Goal: Communication & Community: Connect with others

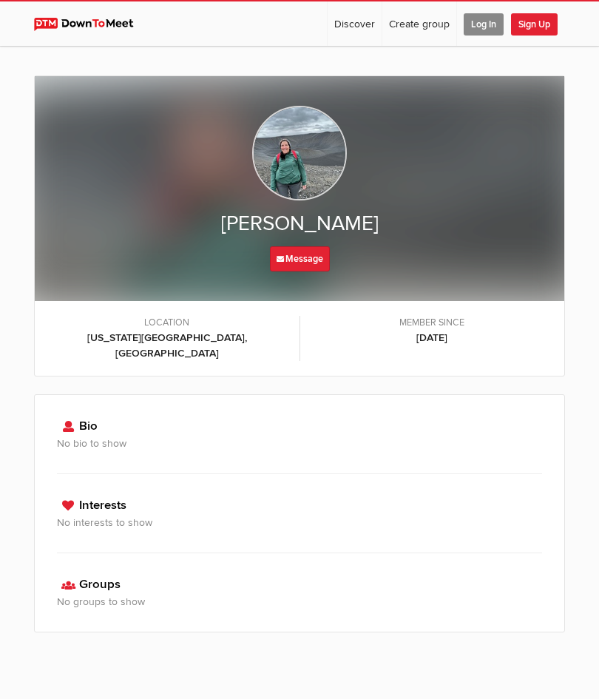
click at [131, 576] on h3 "Groups" at bounding box center [299, 585] width 485 height 19
click at [111, 594] on h3 "No groups to show" at bounding box center [299, 602] width 485 height 16
click at [160, 576] on h3 "Groups" at bounding box center [299, 585] width 485 height 19
click at [161, 576] on h3 "Groups" at bounding box center [299, 585] width 485 height 19
click at [354, 29] on link "Discover" at bounding box center [355, 23] width 54 height 44
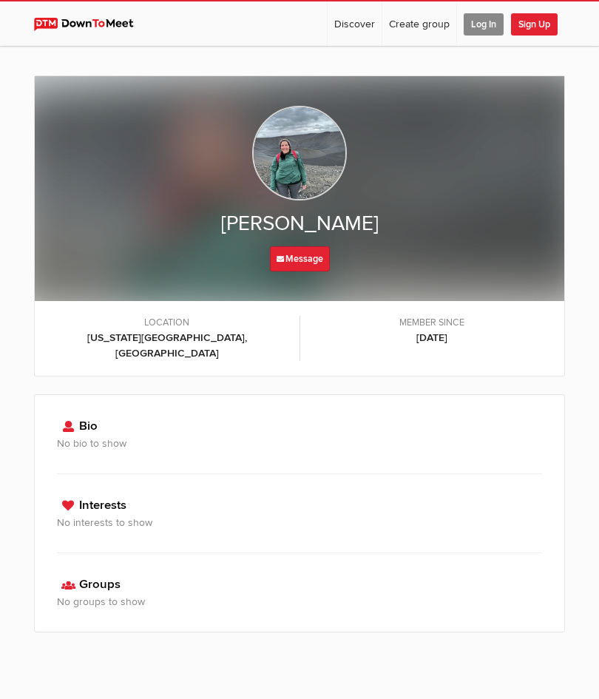
select select "null"
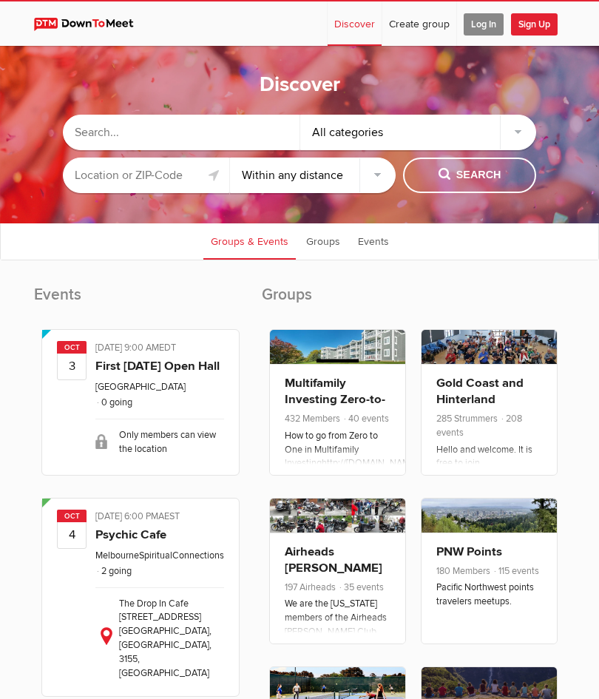
click at [110, 135] on input "text" at bounding box center [181, 133] width 237 height 36
click at [469, 192] on button "Search" at bounding box center [469, 176] width 133 height 36
click at [317, 259] on link "Groups" at bounding box center [323, 241] width 49 height 37
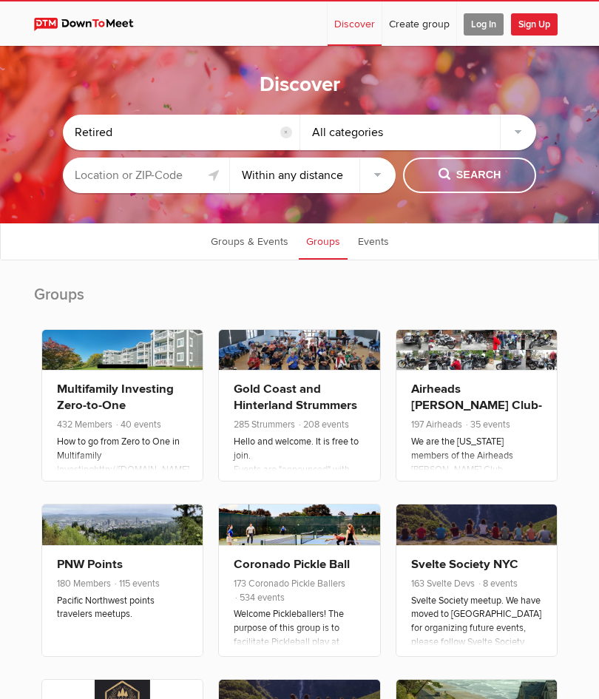
click at [138, 138] on input "Retired" at bounding box center [181, 133] width 237 height 36
type input "R"
type input "Hik"
click at [487, 184] on span "Search" at bounding box center [470, 175] width 63 height 16
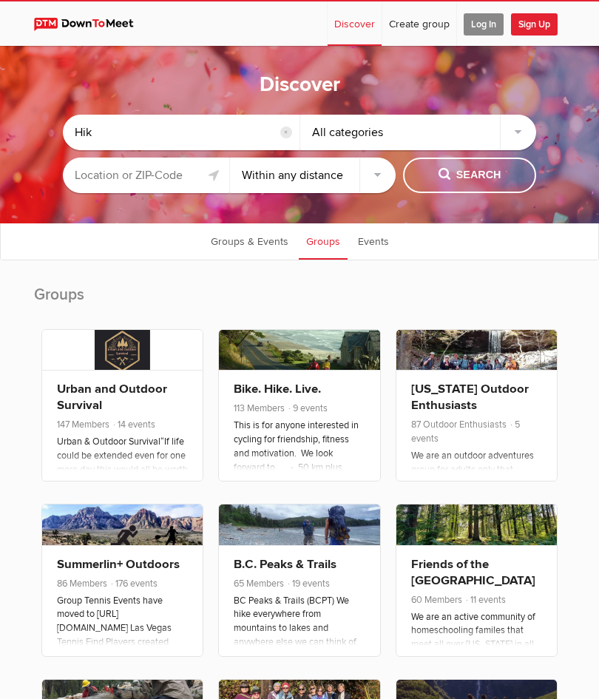
click at [378, 259] on link "Events" at bounding box center [374, 241] width 46 height 37
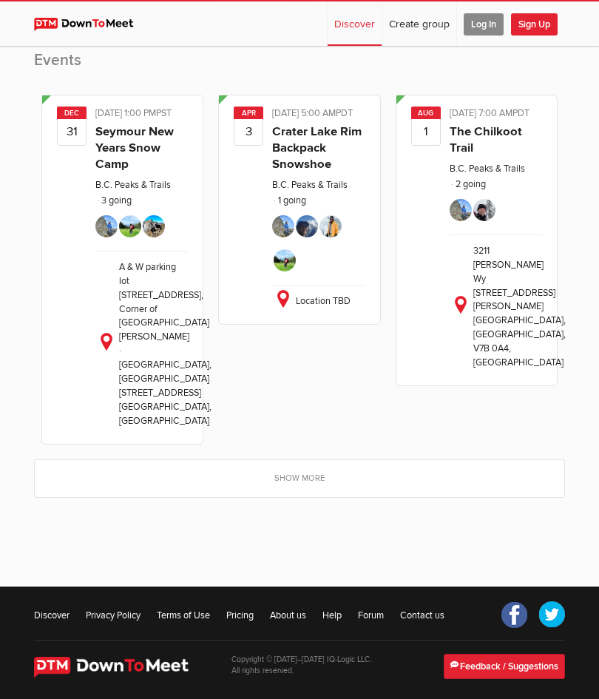
scroll to position [234, 0]
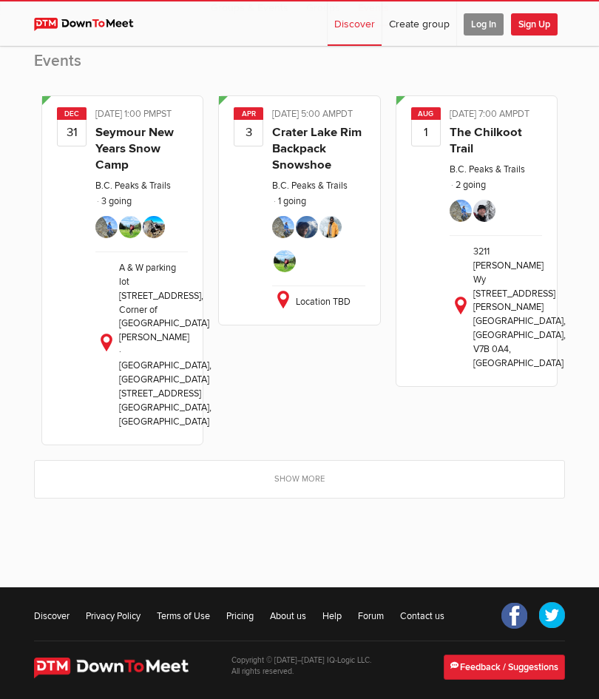
click at [291, 498] on link "Show more" at bounding box center [300, 479] width 530 height 37
click at [303, 498] on link "Show more" at bounding box center [300, 479] width 530 height 37
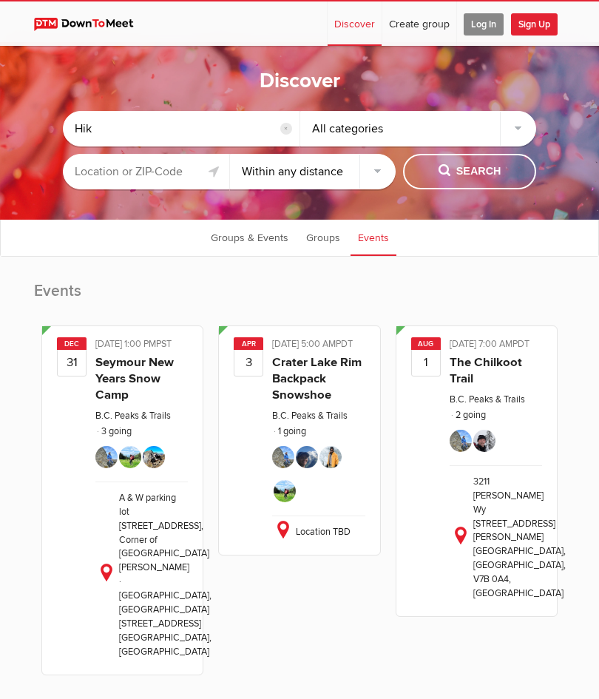
scroll to position [0, 0]
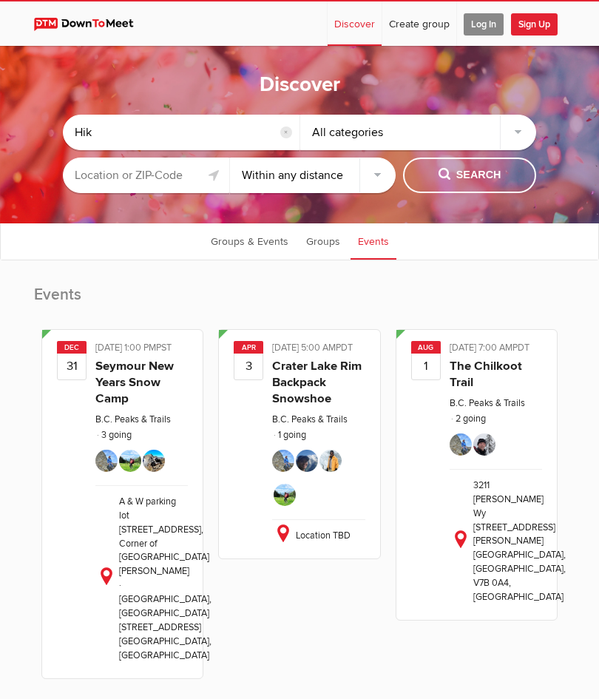
click at [488, 28] on span "Log In" at bounding box center [484, 24] width 40 height 22
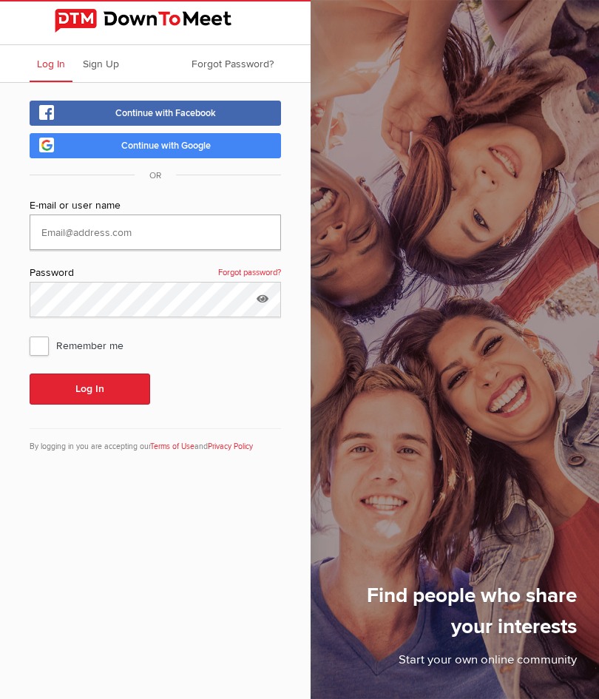
click at [56, 232] on input "text" at bounding box center [156, 233] width 252 height 36
type input "[EMAIL_ADDRESS][DOMAIN_NAME]"
click at [104, 394] on button "Log In" at bounding box center [90, 389] width 121 height 31
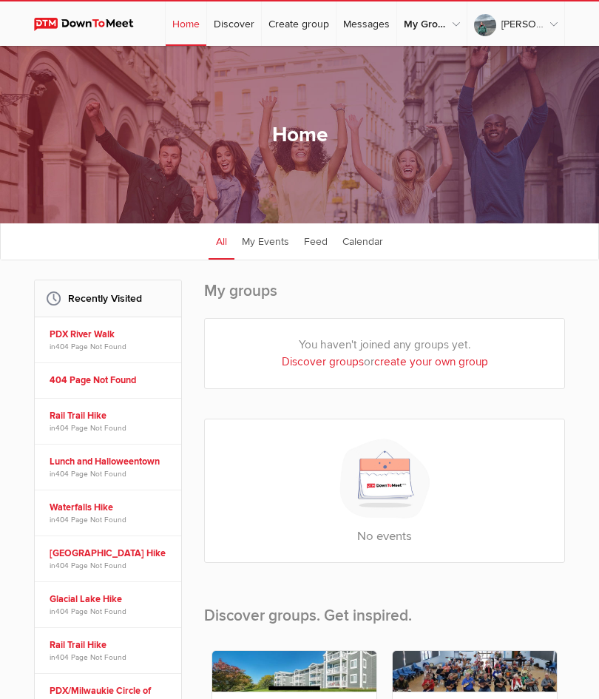
click at [467, 36] on link "My Groups" at bounding box center [432, 23] width 70 height 44
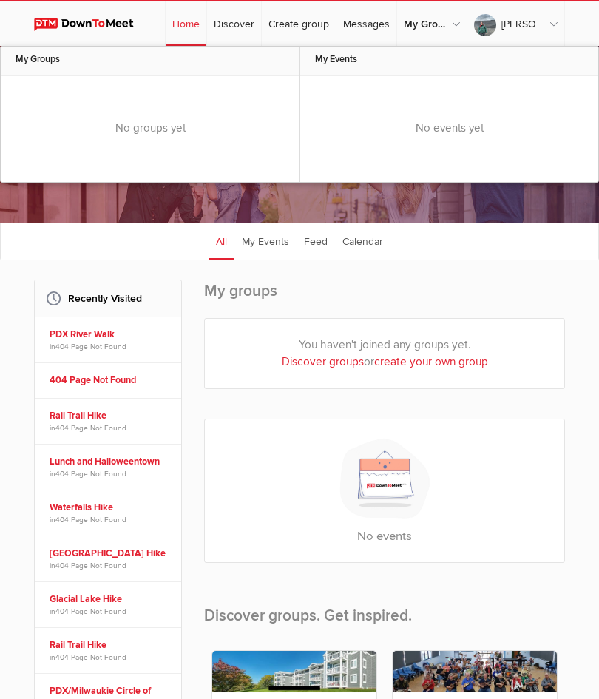
click at [325, 27] on link "Create group" at bounding box center [299, 23] width 74 height 44
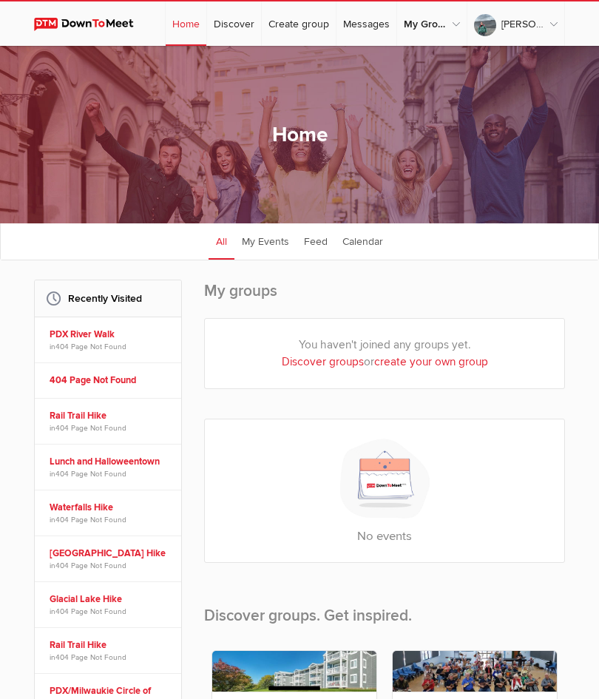
select select
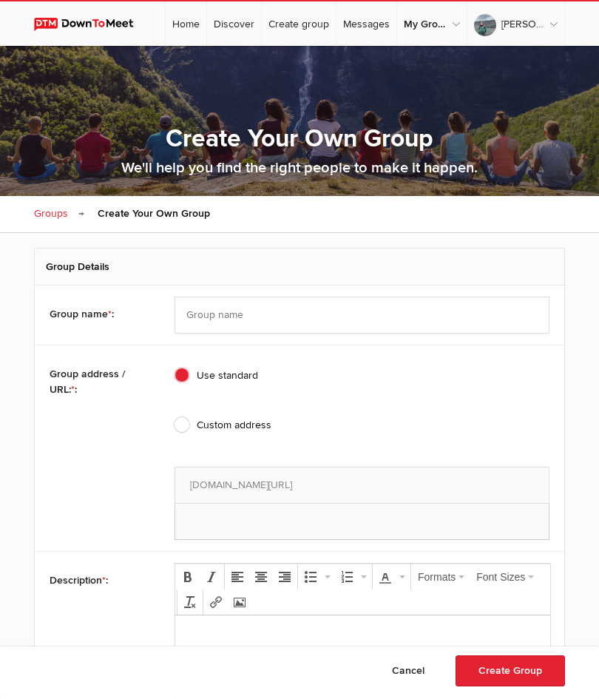
click at [261, 29] on link "Discover" at bounding box center [234, 23] width 54 height 44
select select "null"
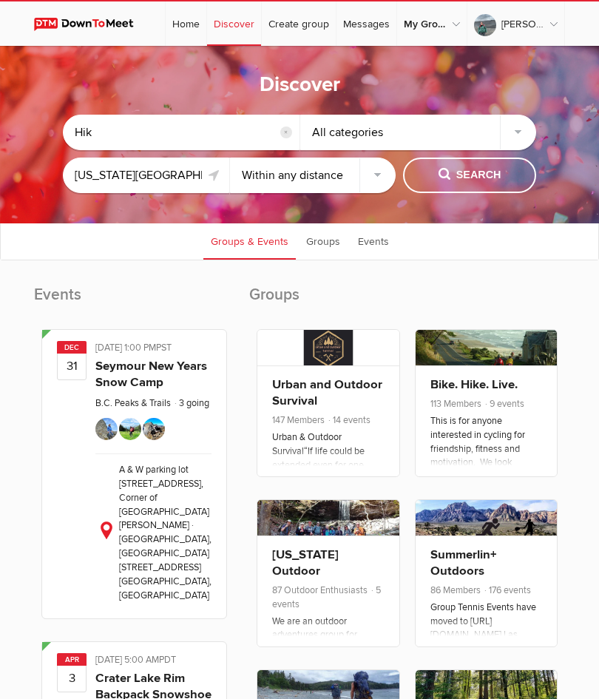
click at [485, 182] on span "Search" at bounding box center [470, 175] width 63 height 16
click at [473, 184] on span "Search" at bounding box center [470, 175] width 63 height 16
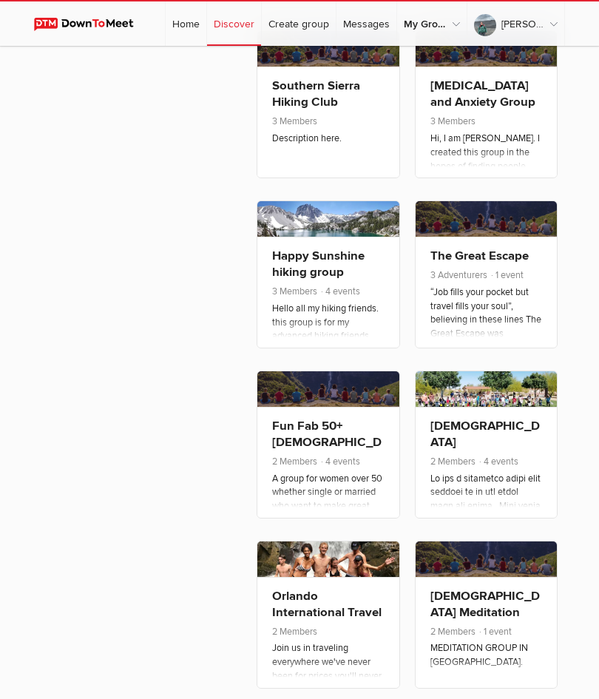
scroll to position [3027, 0]
